Goal: Information Seeking & Learning: Learn about a topic

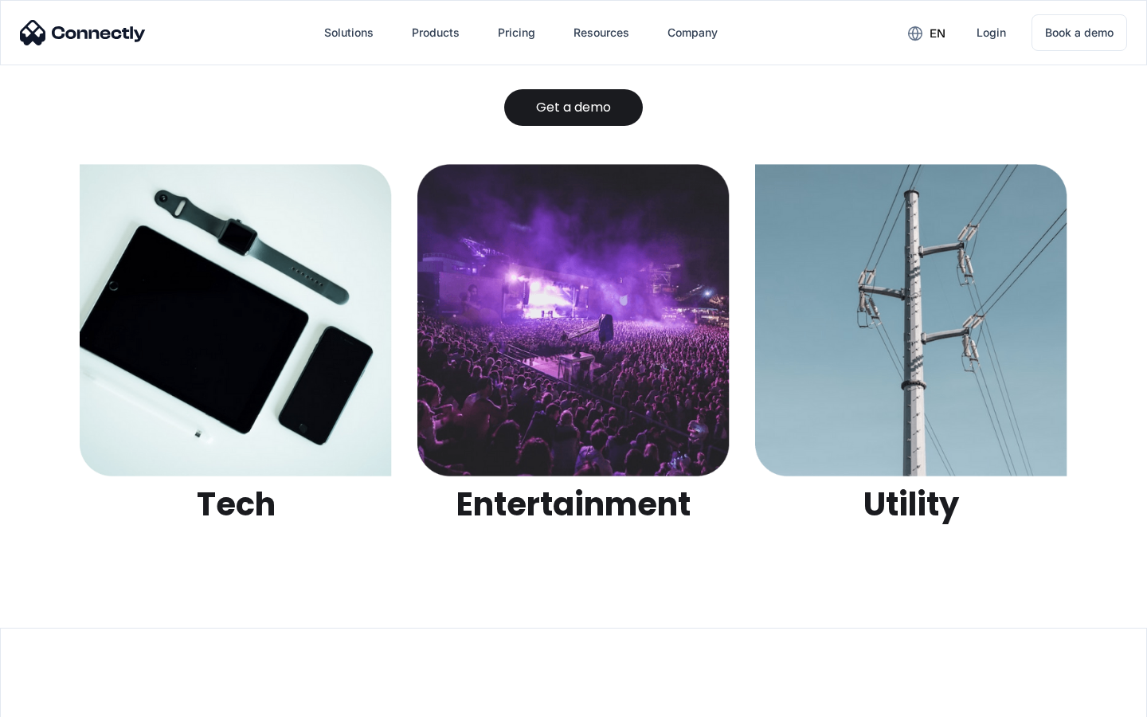
scroll to position [5023, 0]
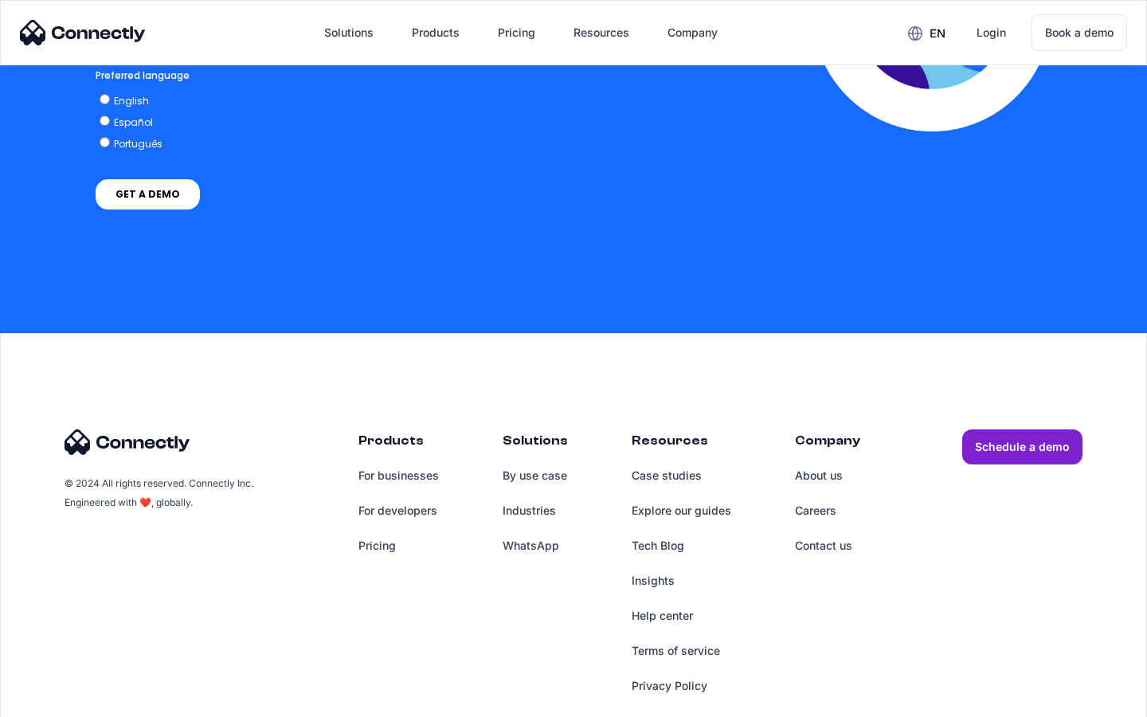
scroll to position [3513, 0]
